Goal: Task Accomplishment & Management: Manage account settings

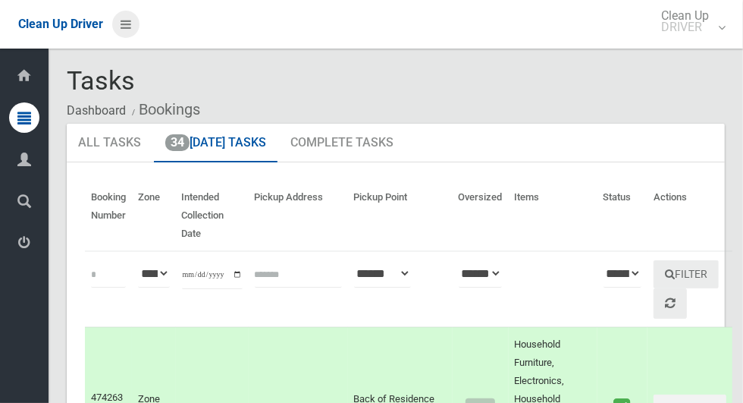
click at [124, 31] on icon at bounding box center [126, 24] width 11 height 26
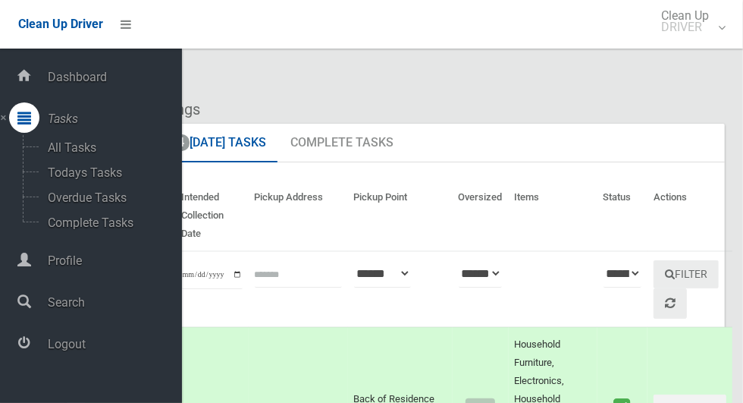
click at [65, 360] on link "Logout" at bounding box center [91, 344] width 182 height 33
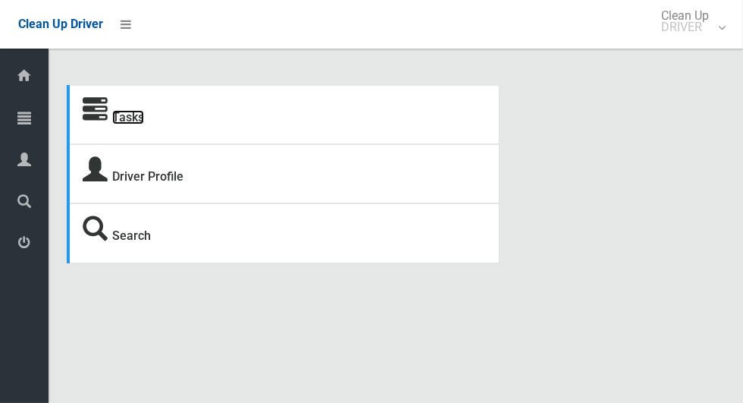
click at [140, 124] on link "Tasks" at bounding box center [128, 117] width 32 height 14
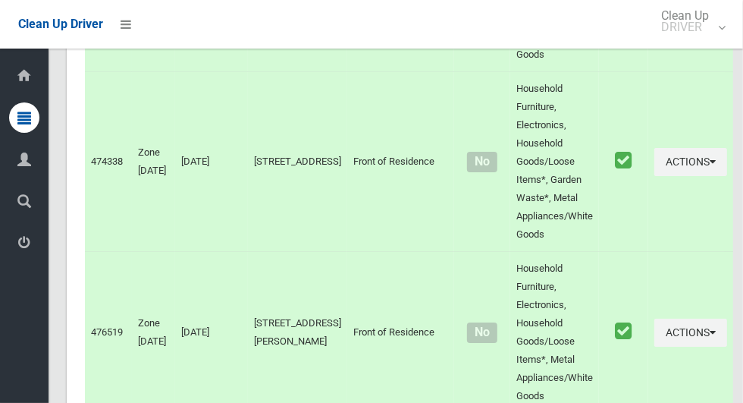
scroll to position [2840, 0]
